Goal: Information Seeking & Learning: Compare options

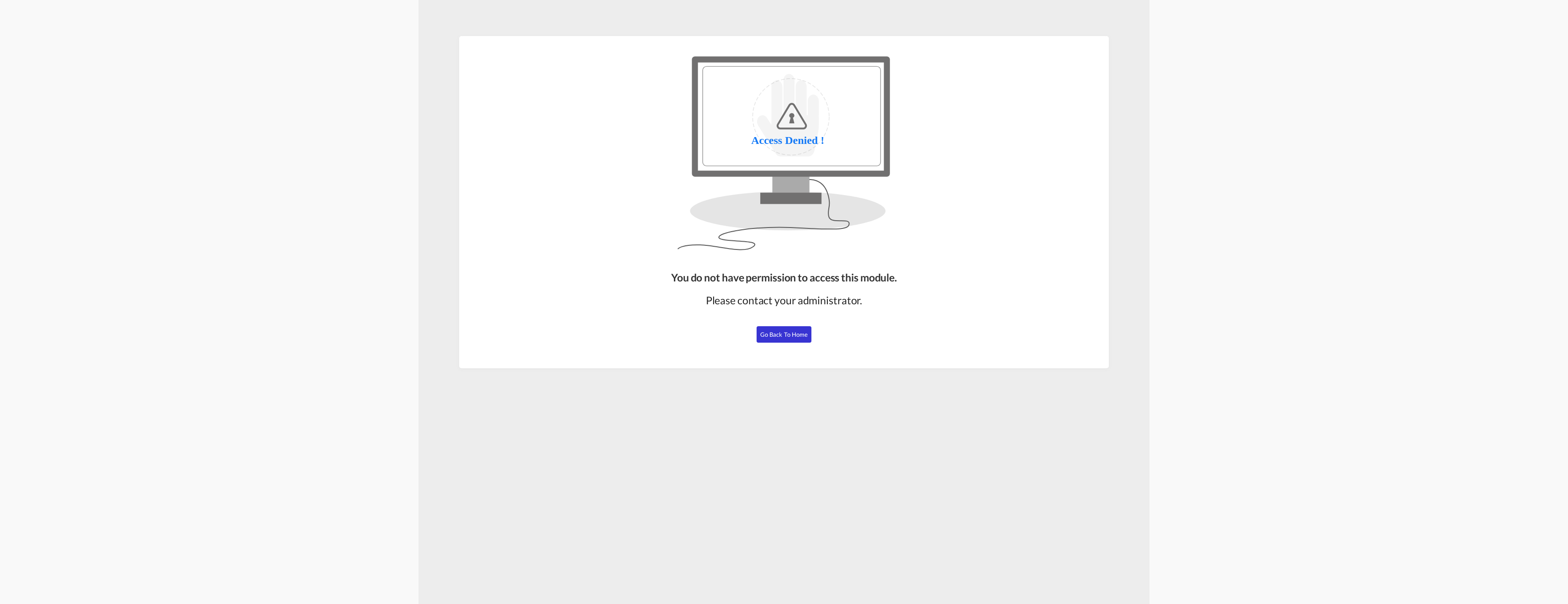
click at [783, 336] on span "Go Back to Home" at bounding box center [784, 334] width 48 height 7
